Goal: Ask a question

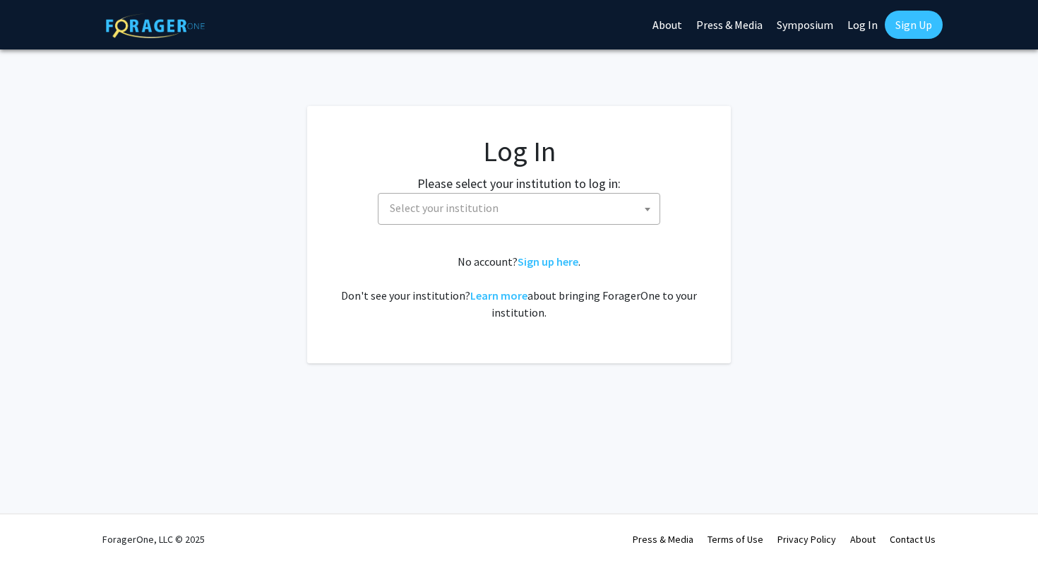
click at [543, 218] on span "Select your institution" at bounding box center [522, 208] width 276 height 29
click at [870, 26] on link "Log In" at bounding box center [863, 24] width 45 height 49
select select "34"
click at [565, 219] on span "Baylor University" at bounding box center [522, 208] width 276 height 29
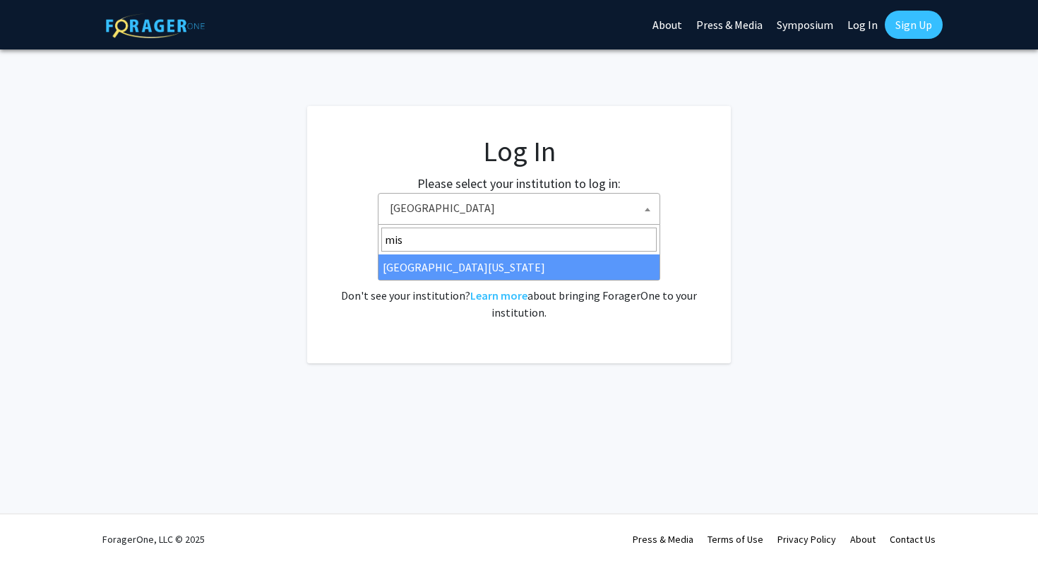
type input "mis"
select select "33"
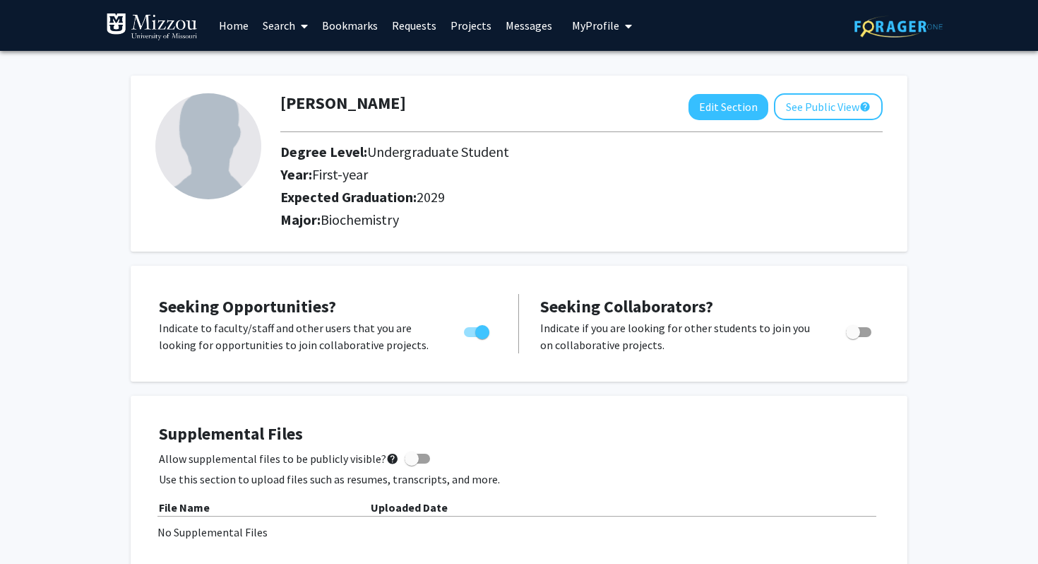
click at [290, 23] on link "Search" at bounding box center [285, 25] width 59 height 49
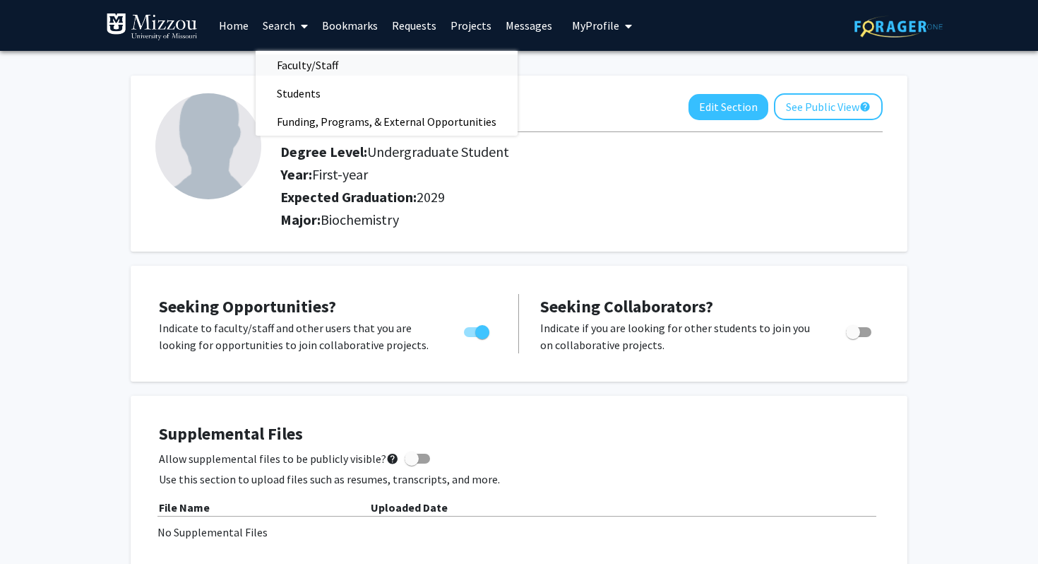
click at [326, 66] on span "Faculty/Staff" at bounding box center [308, 65] width 104 height 28
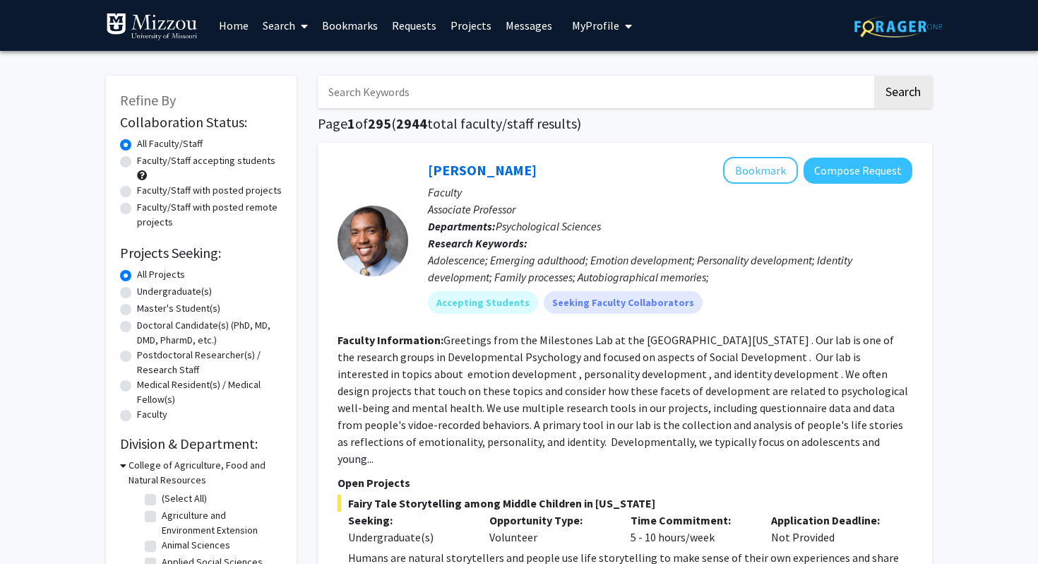
click at [193, 294] on label "Undergraduate(s)" at bounding box center [174, 291] width 75 height 15
click at [146, 293] on input "Undergraduate(s)" at bounding box center [141, 288] width 9 height 9
radio input "true"
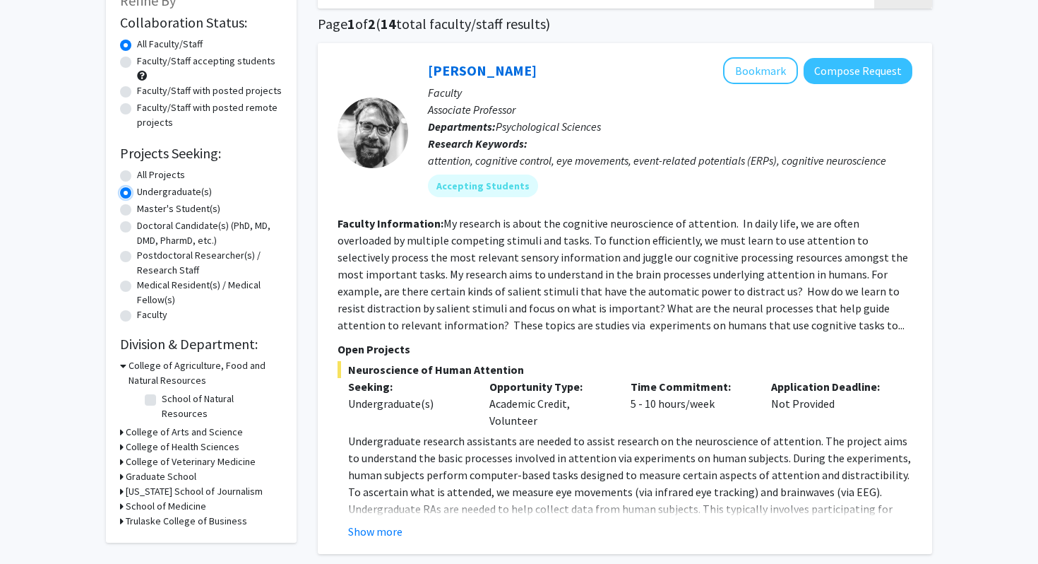
scroll to position [110, 0]
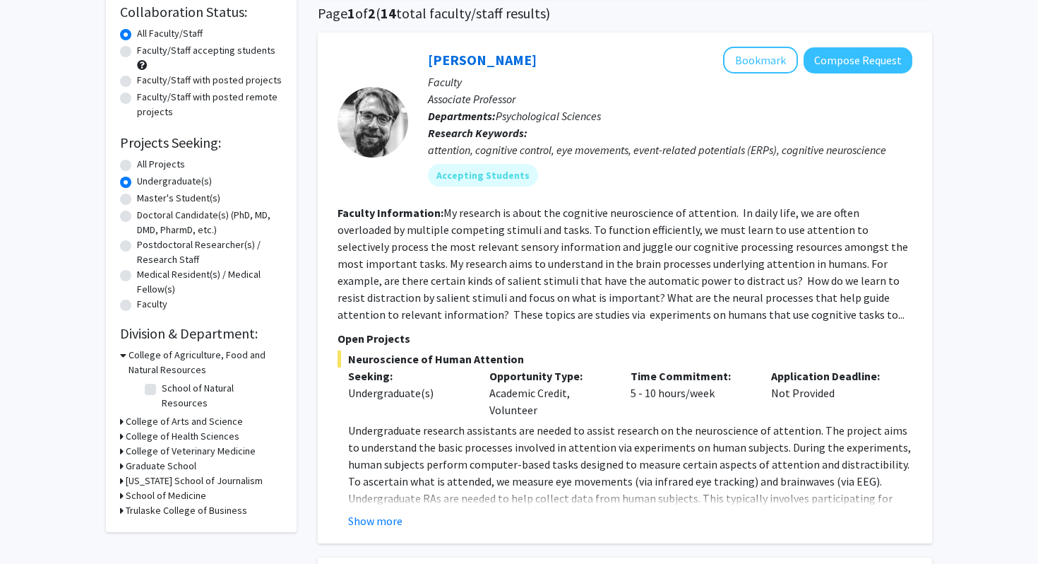
click at [175, 414] on h3 "College of Arts and Science" at bounding box center [184, 421] width 117 height 15
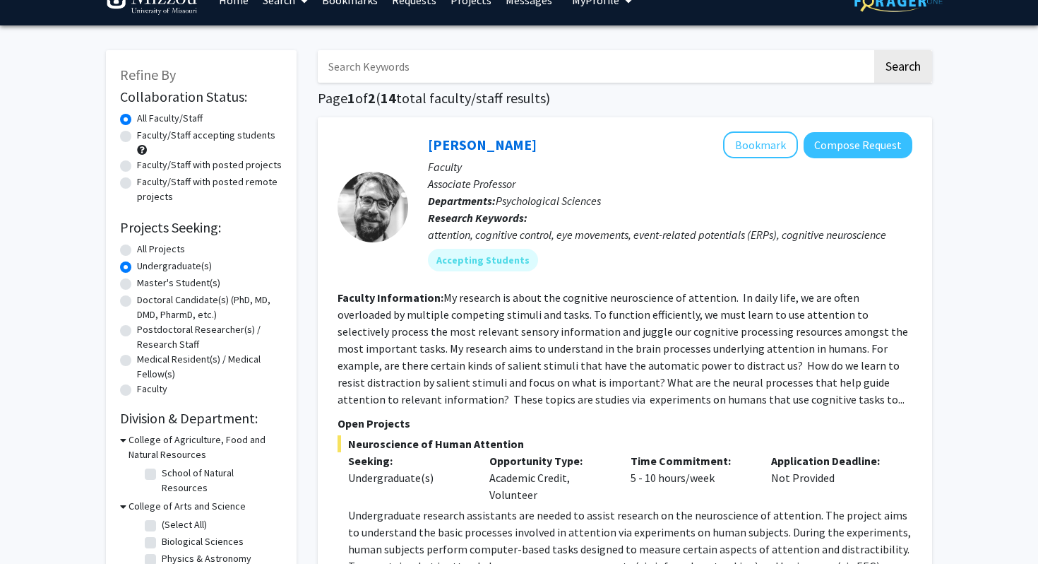
scroll to position [0, 0]
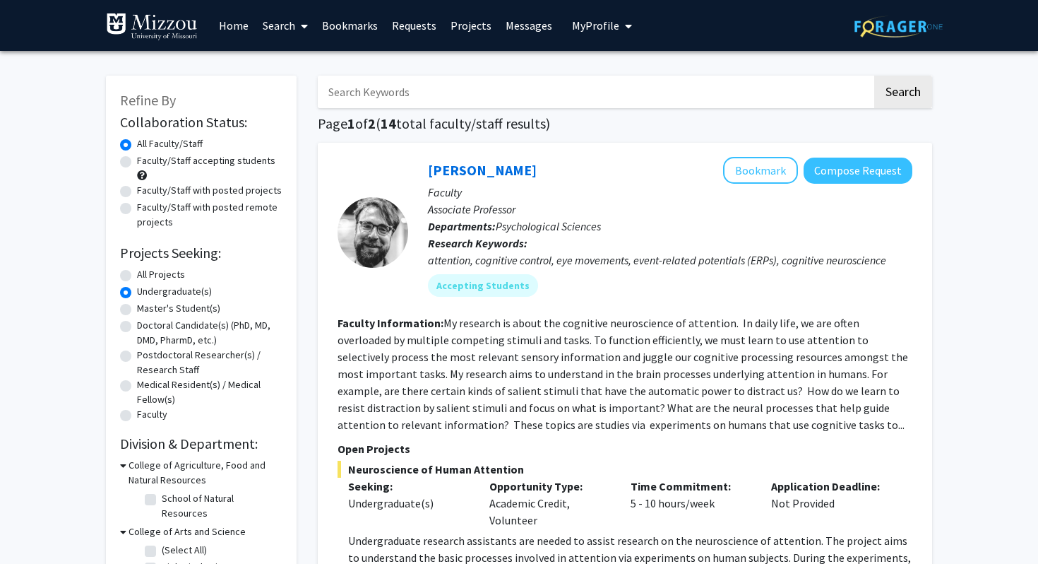
click at [549, 94] on input "Search Keywords" at bounding box center [595, 92] width 555 height 32
type input "genetic"
click at [875, 76] on button "Search" at bounding box center [904, 92] width 58 height 32
radio input "true"
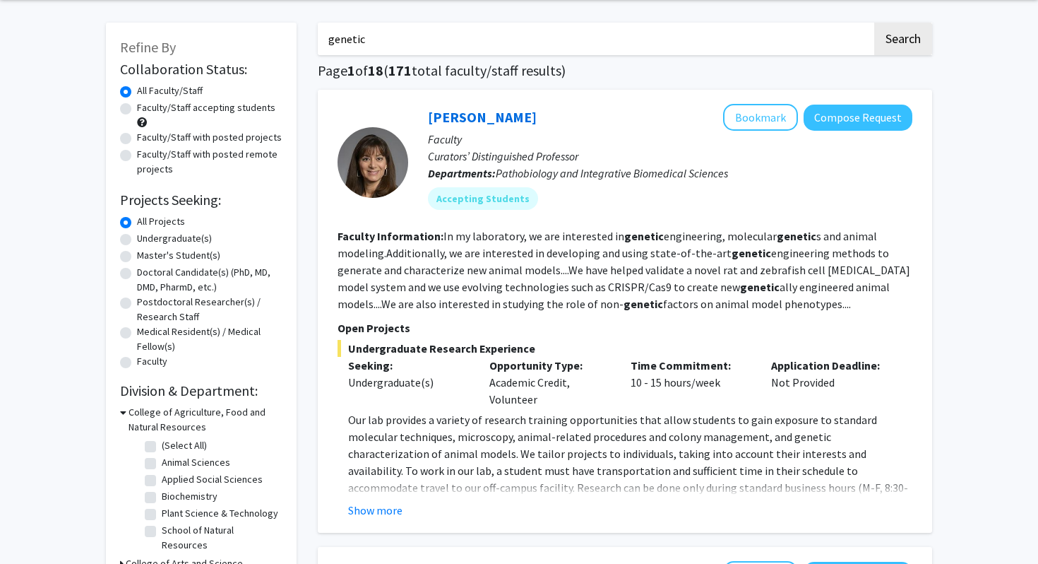
scroll to position [60, 0]
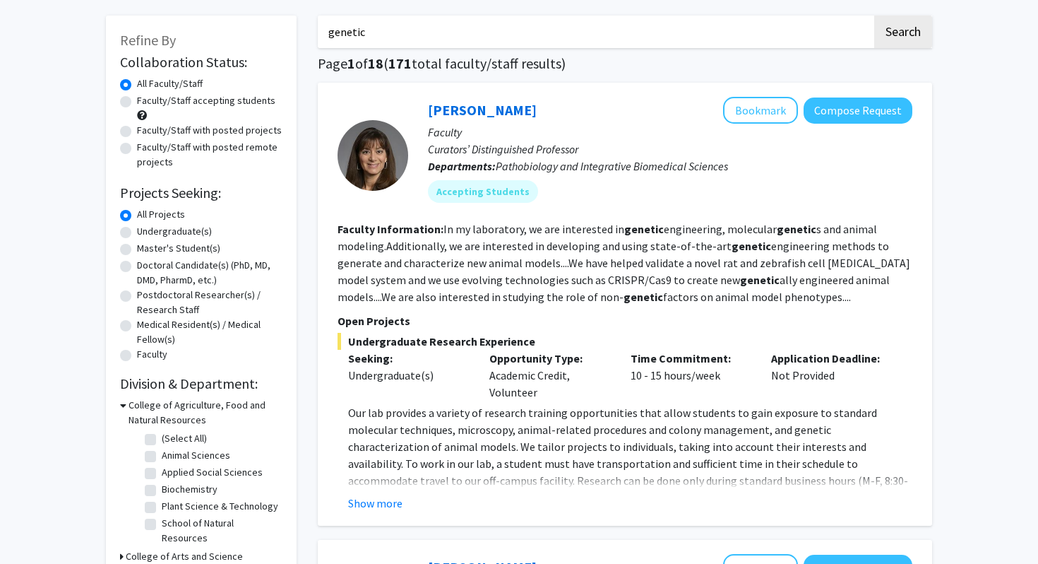
click at [378, 485] on p "Our lab provides a variety of research training opportunities that allow studen…" at bounding box center [630, 463] width 564 height 119
click at [360, 497] on button "Show more" at bounding box center [375, 503] width 54 height 17
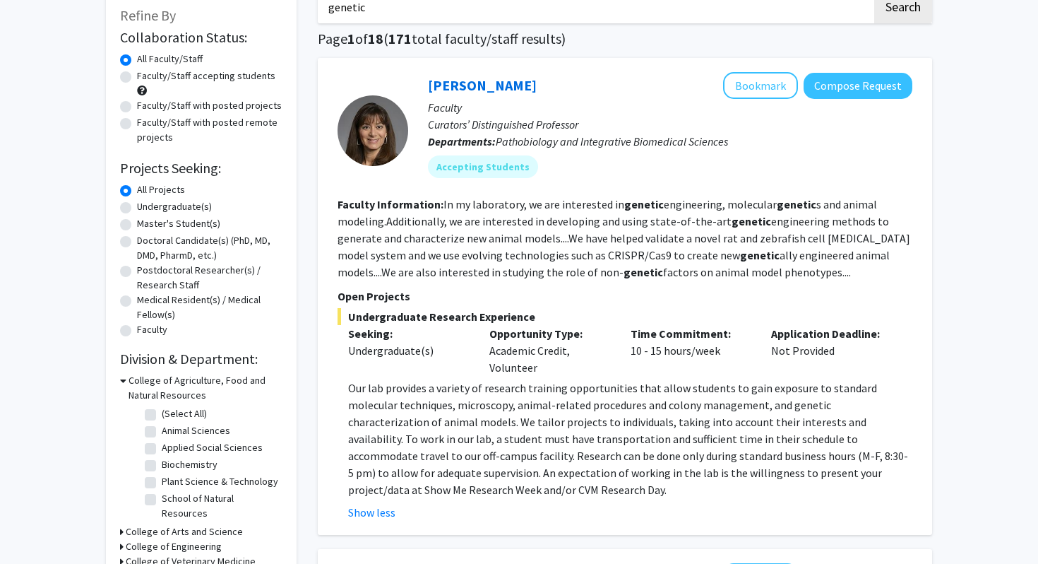
scroll to position [84, 0]
click at [886, 76] on button "Compose Request" at bounding box center [858, 86] width 109 height 26
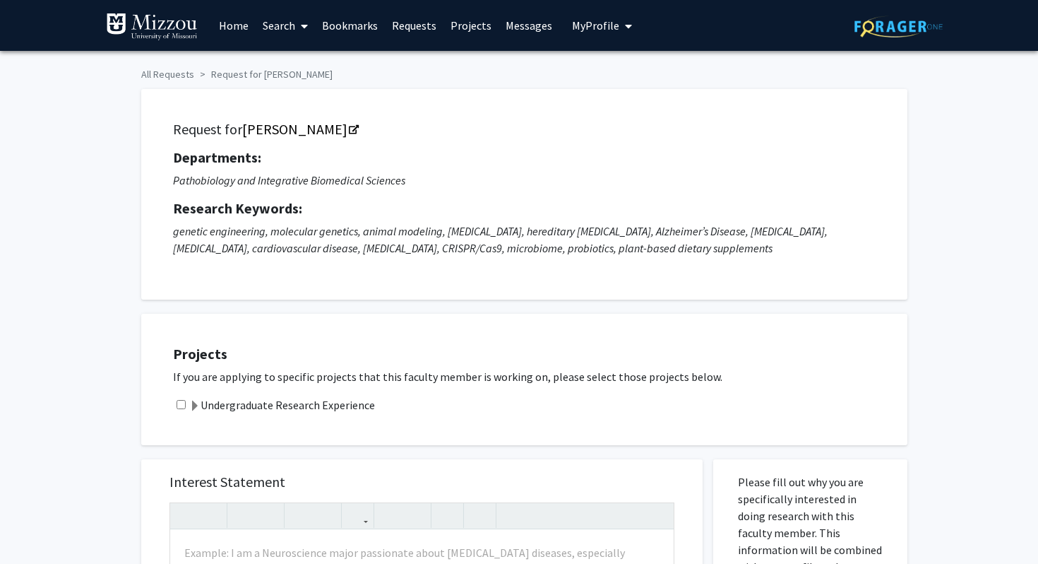
scroll to position [21, 0]
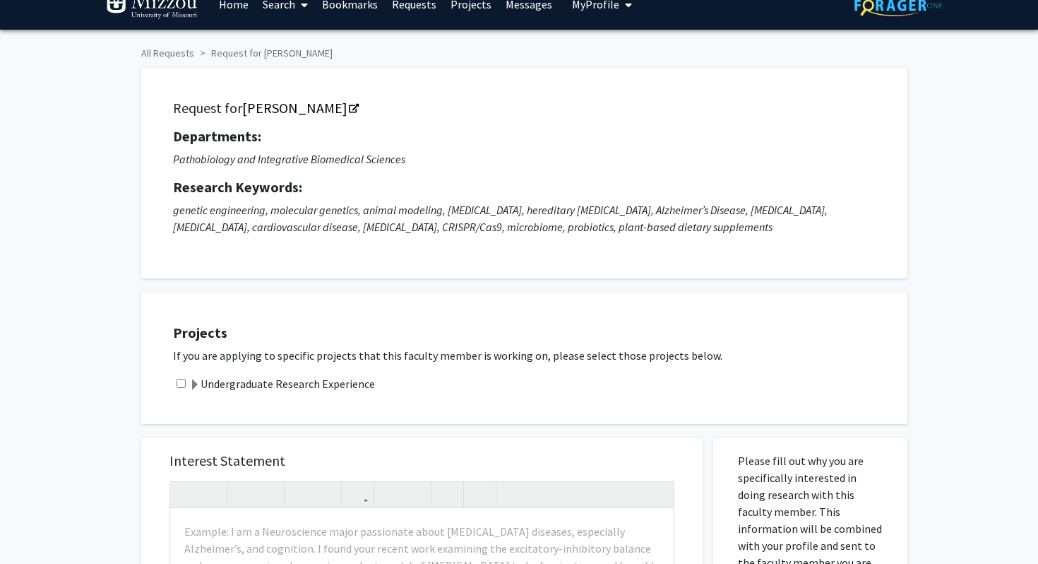
click at [631, 207] on icon "genetic engineering, molecular genetics, animal modeling, [MEDICAL_DATA], hered…" at bounding box center [500, 218] width 655 height 31
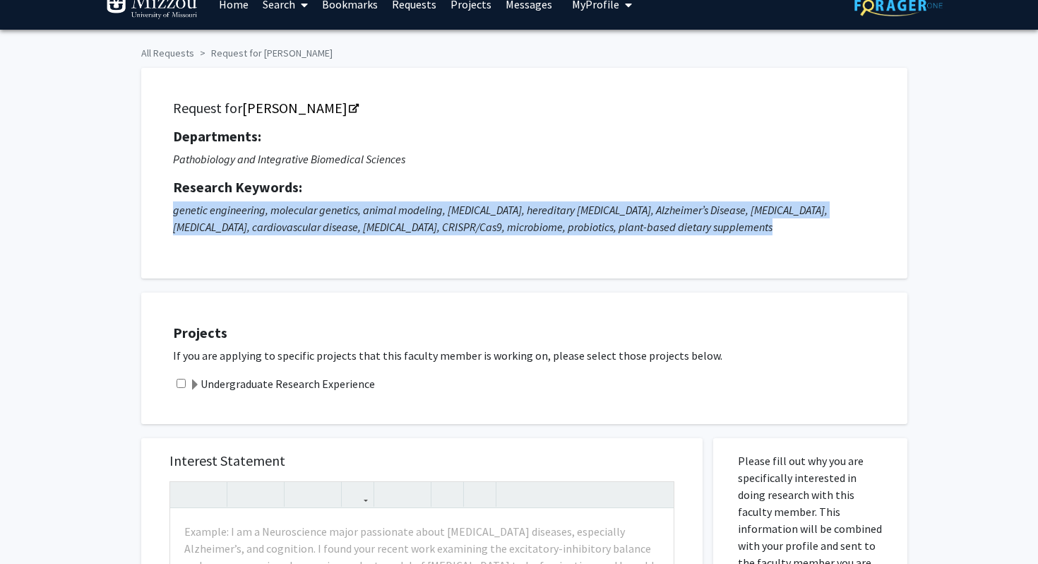
click at [631, 207] on icon "genetic engineering, molecular genetics, animal modeling, [MEDICAL_DATA], hered…" at bounding box center [500, 218] width 655 height 31
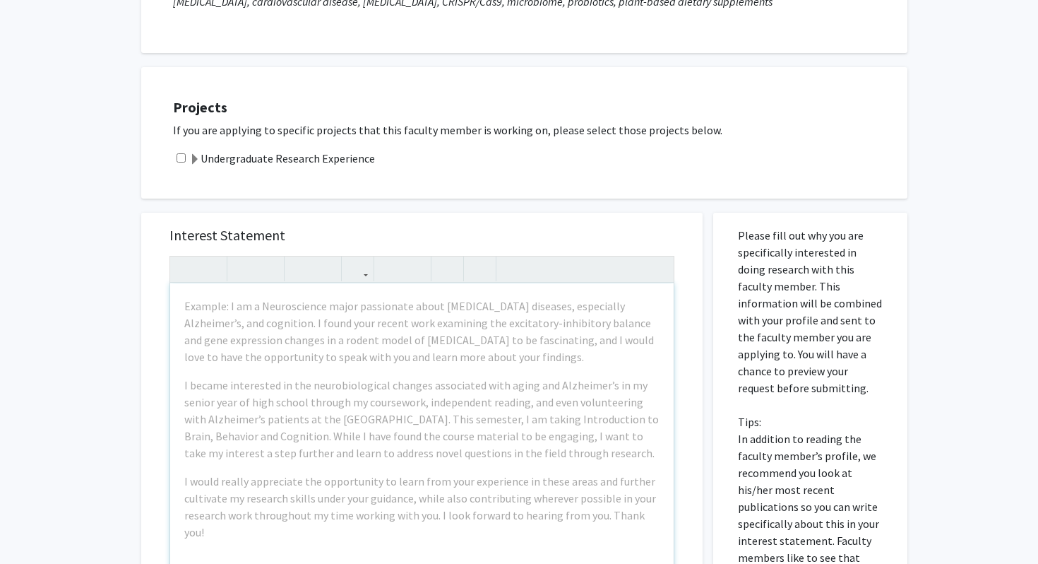
click at [540, 296] on div "Example: I am a Neuroscience major passionate about [MEDICAL_DATA] diseases, es…" at bounding box center [422, 445] width 504 height 324
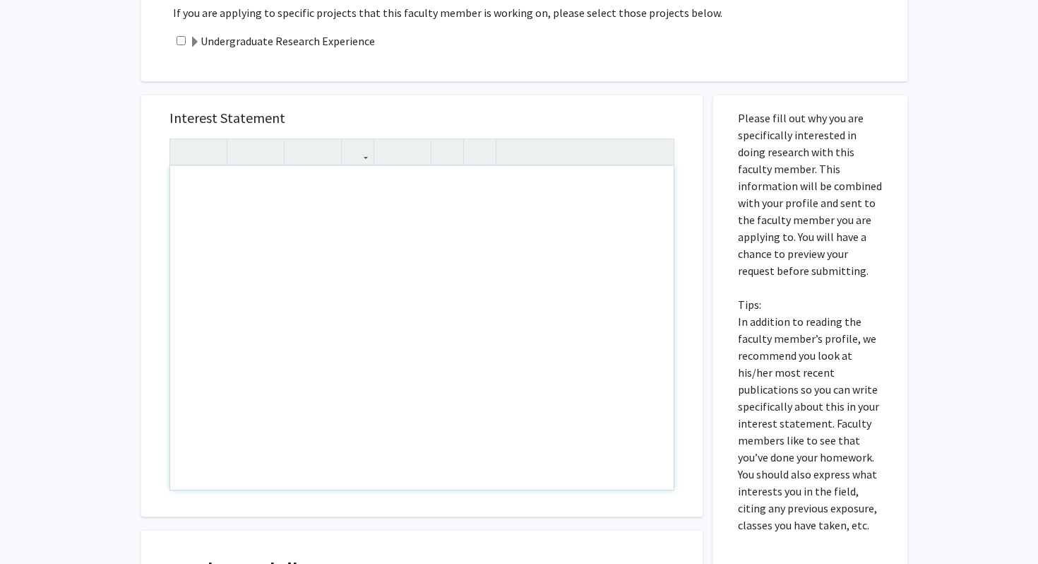
scroll to position [378, 0]
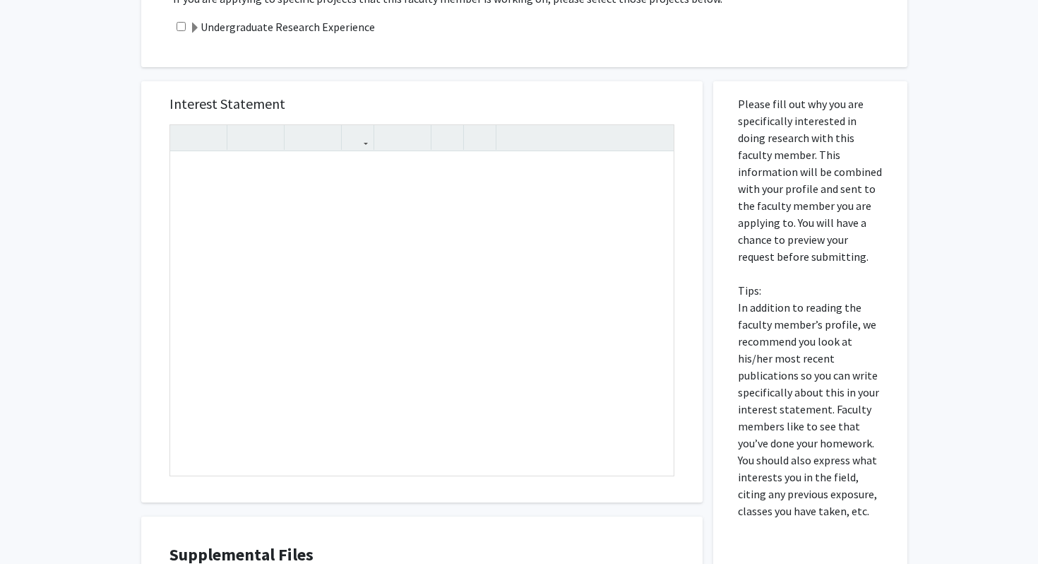
click at [687, 83] on div "Interest Statement Insert link Remove link" at bounding box center [421, 291] width 533 height 421
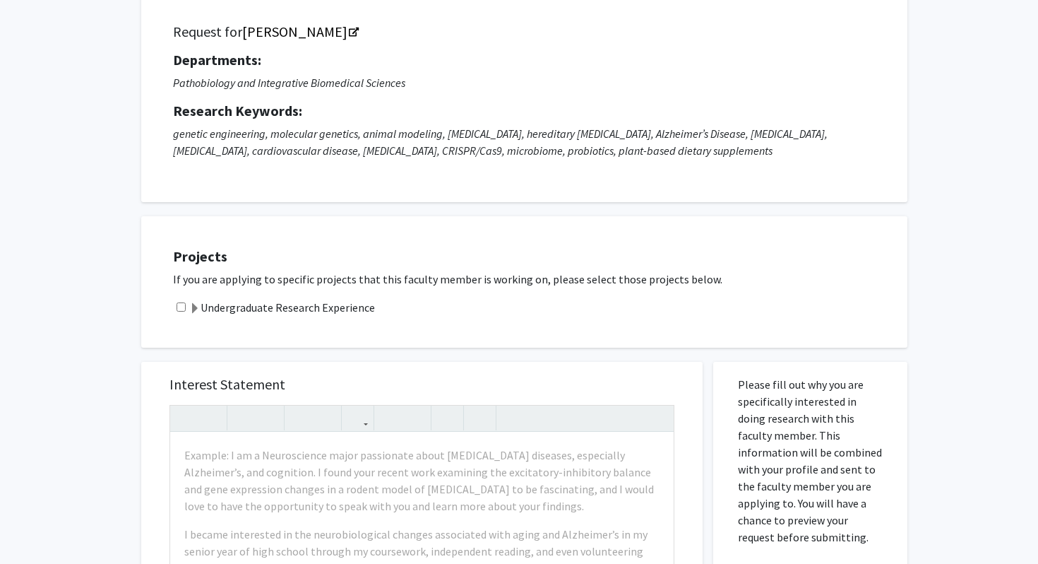
scroll to position [56, 0]
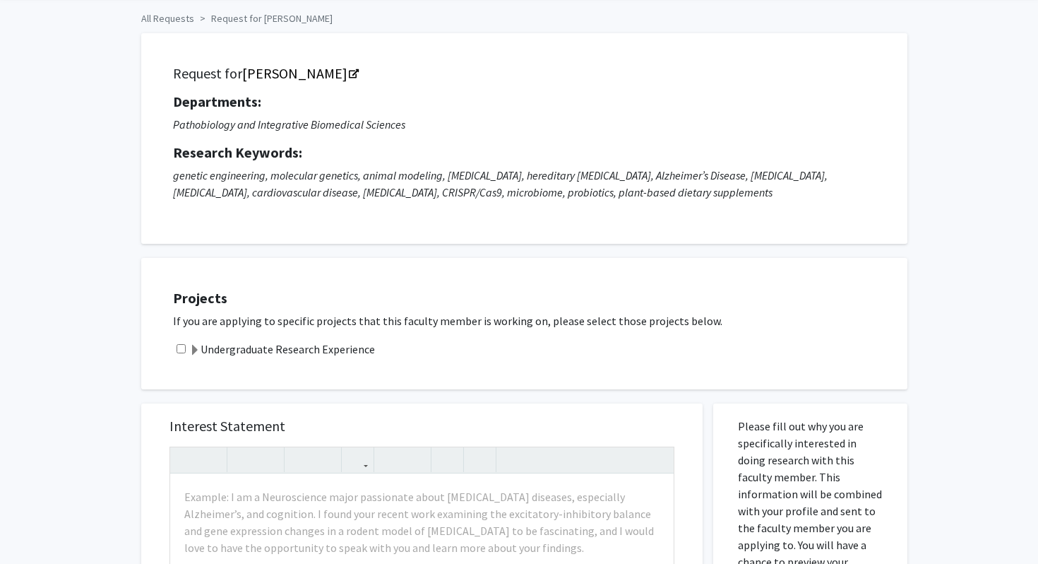
click at [201, 353] on label "Undergraduate Research Experience" at bounding box center [282, 349] width 186 height 17
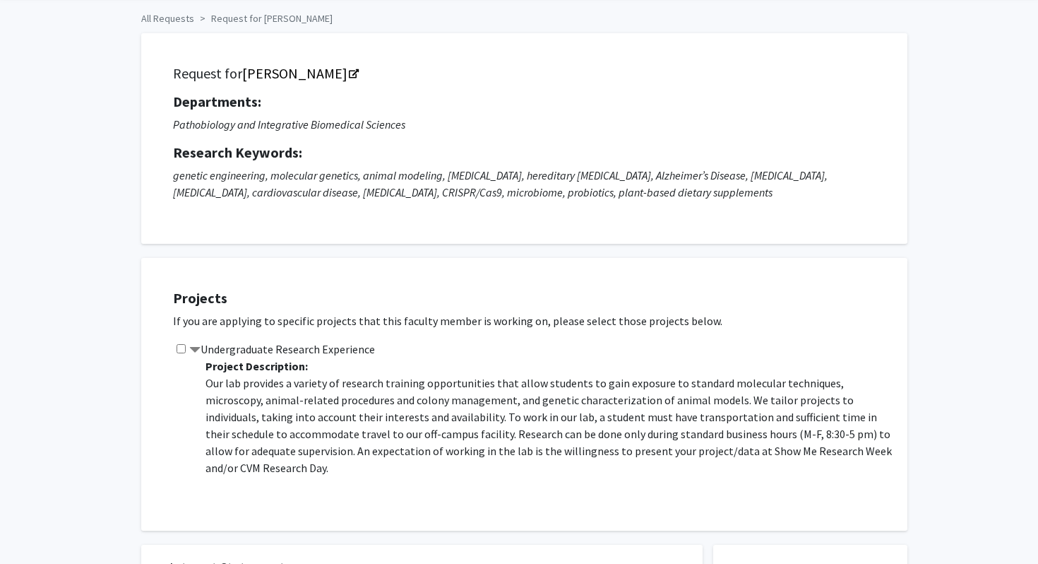
click at [201, 353] on label "Undergraduate Research Experience" at bounding box center [282, 349] width 186 height 17
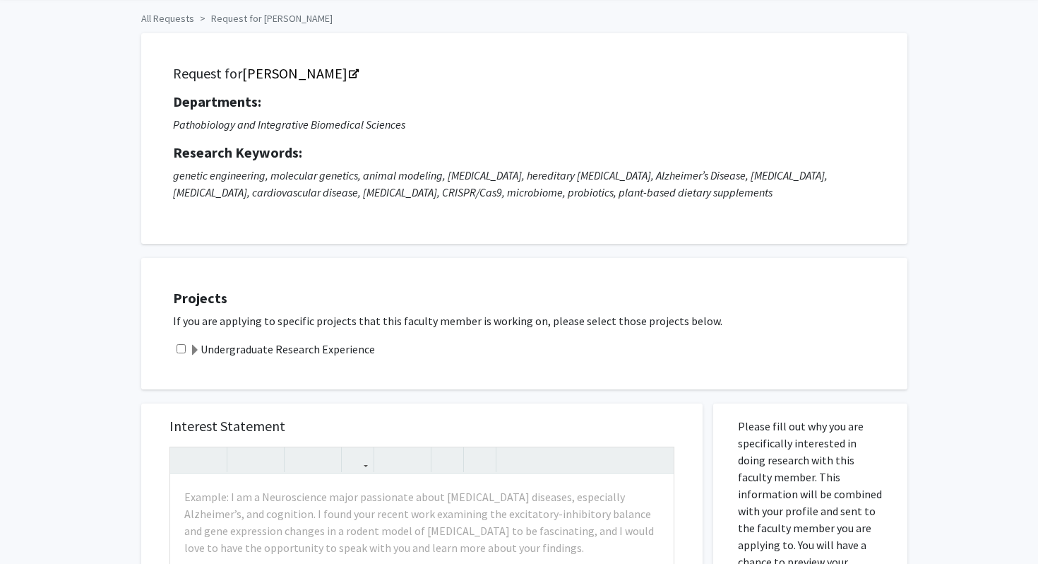
scroll to position [0, 0]
